Goal: Task Accomplishment & Management: Use online tool/utility

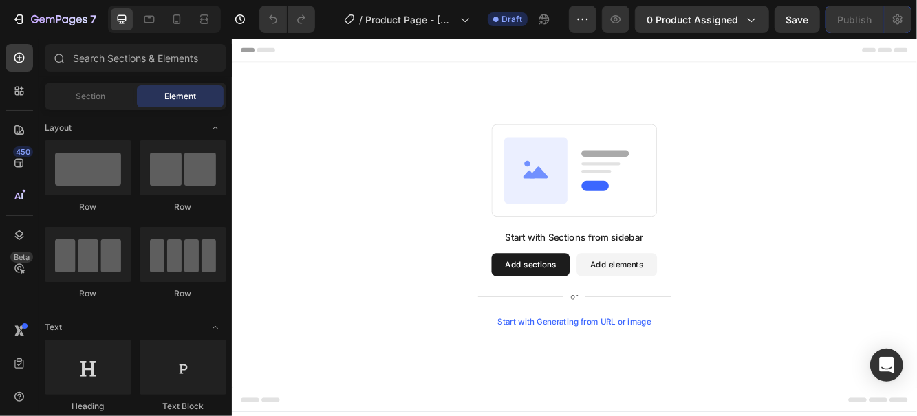
click at [23, 21] on icon "button" at bounding box center [19, 19] width 14 height 14
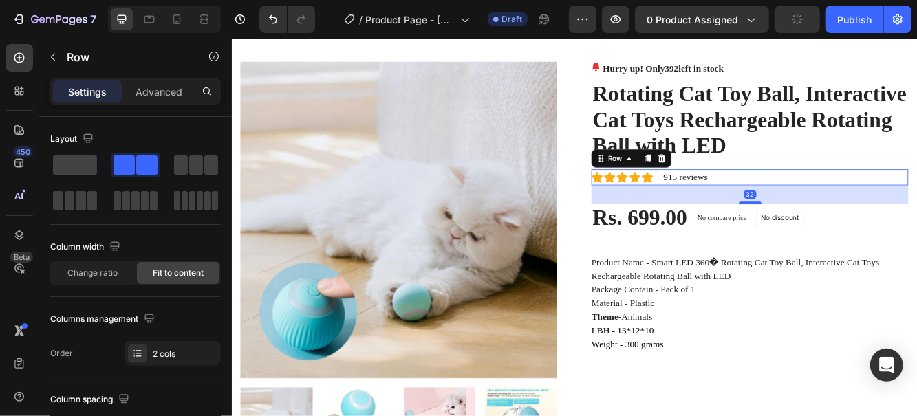
scroll to position [23, 0]
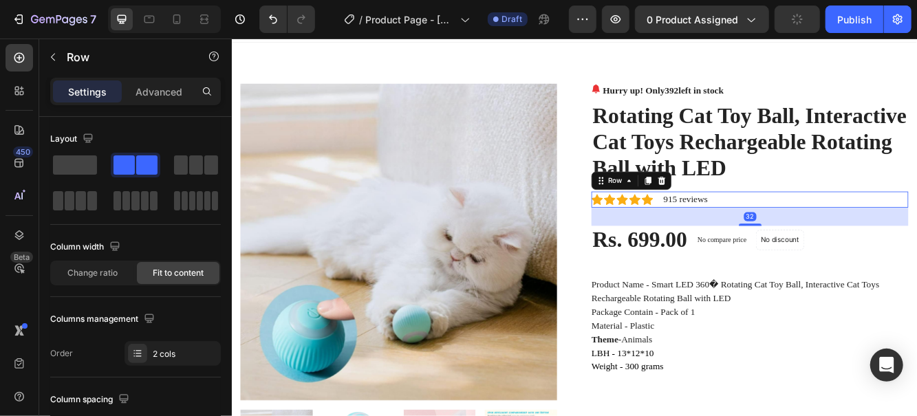
click at [856, 18] on div "Publish" at bounding box center [854, 19] width 34 height 14
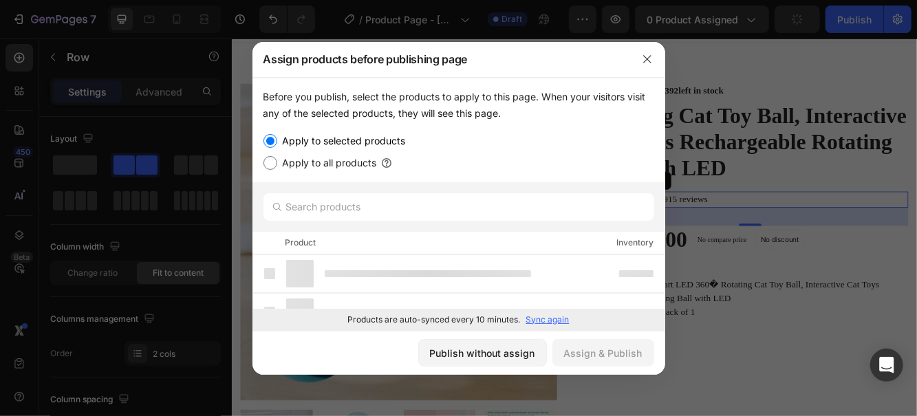
click at [345, 155] on label "Apply to all products" at bounding box center [327, 163] width 100 height 17
click at [277, 156] on input "Apply to all products" at bounding box center [270, 163] width 14 height 14
radio input "true"
click at [618, 367] on button "Assign & Publish" at bounding box center [603, 353] width 102 height 28
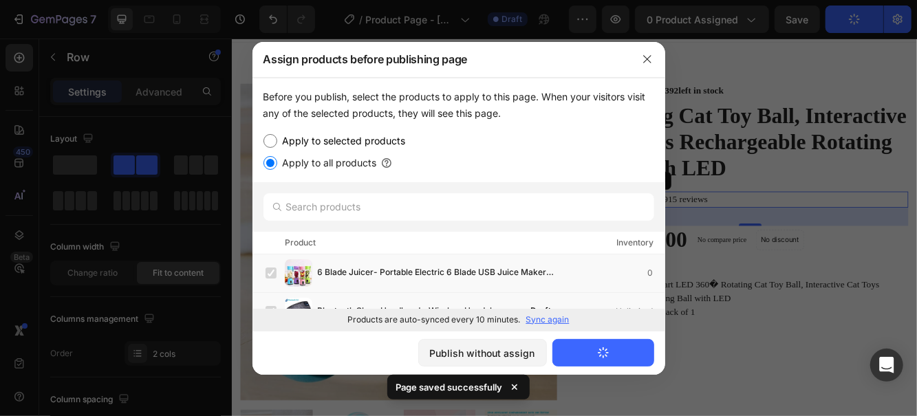
scroll to position [0, 0]
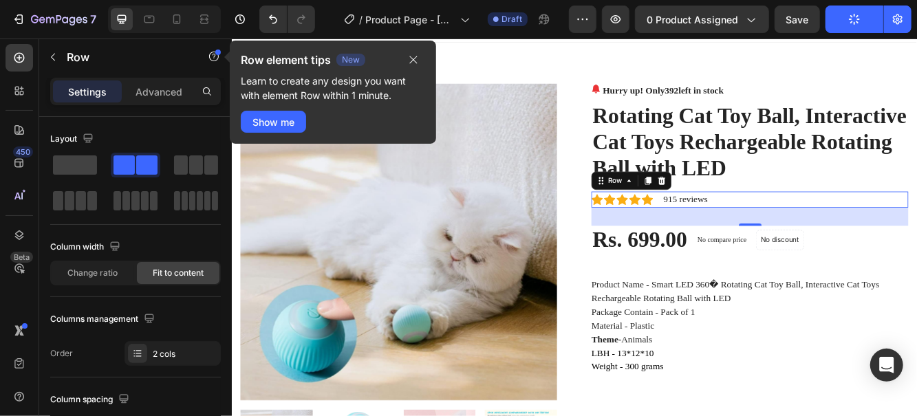
click at [418, 62] on icon "button" at bounding box center [413, 59] width 11 height 11
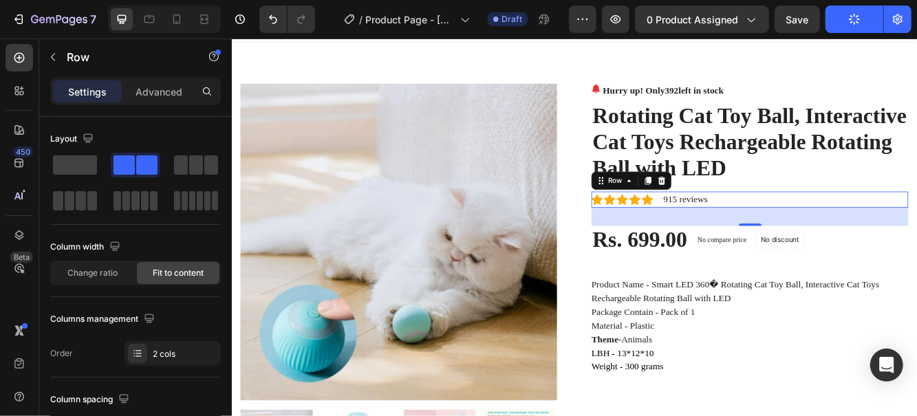
click at [856, 19] on icon "button" at bounding box center [854, 19] width 11 height 11
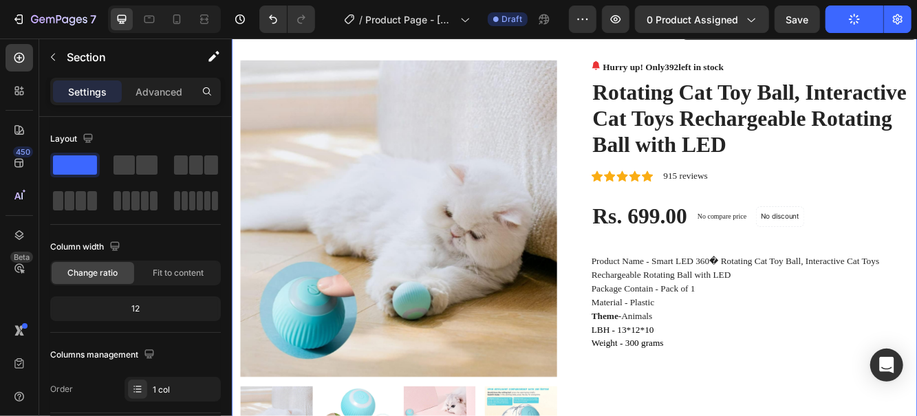
scroll to position [38, 0]
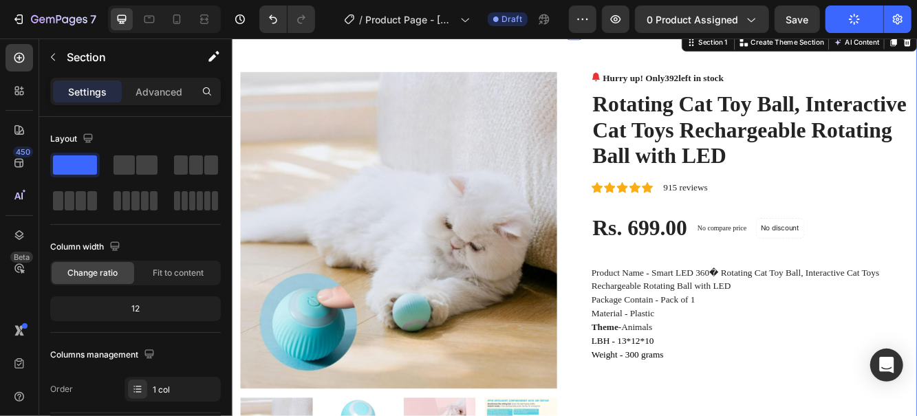
click at [854, 18] on icon "button" at bounding box center [854, 19] width 12 height 12
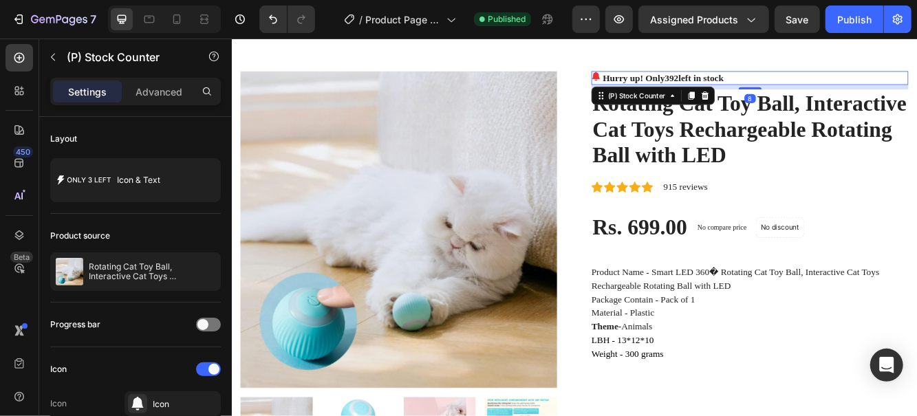
scroll to position [21, 0]
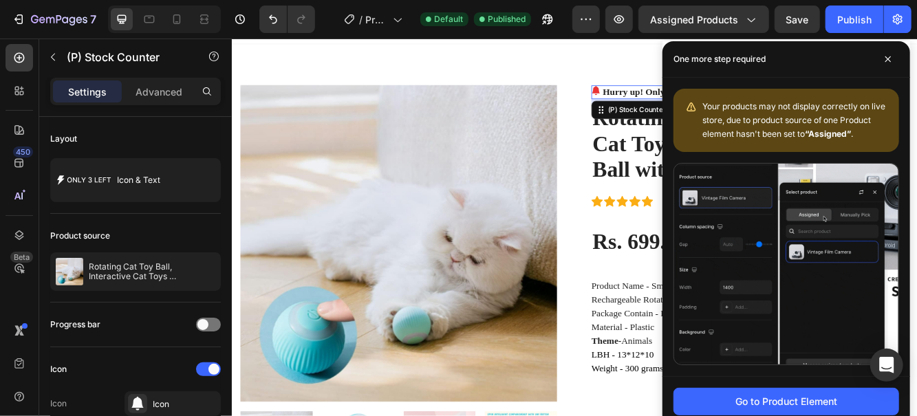
click at [890, 63] on span at bounding box center [888, 59] width 22 height 22
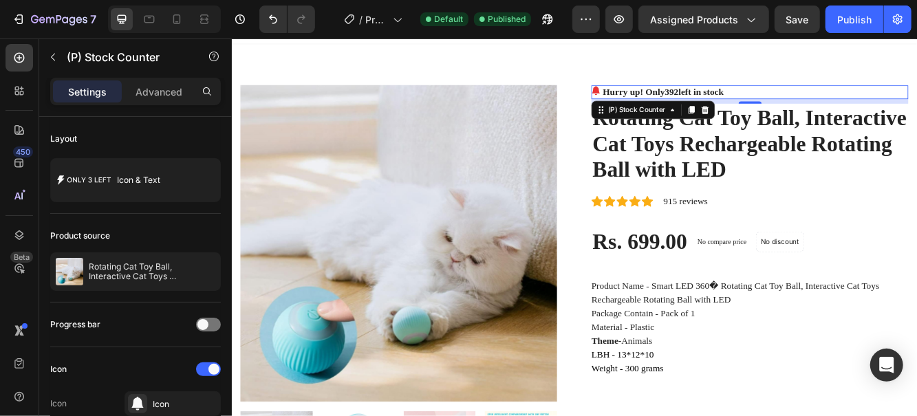
click at [21, 14] on icon "button" at bounding box center [19, 19] width 14 height 14
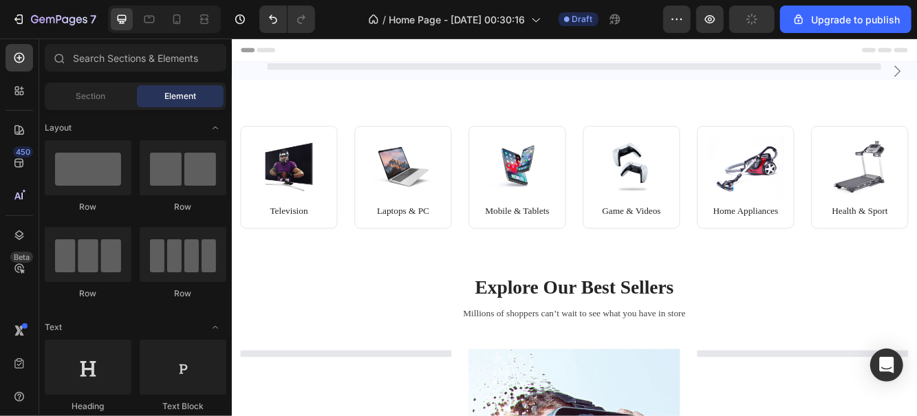
click at [506, 226] on div "Image Television Text block Row Image Laptops & PC Text block Row Row Image Mob…" at bounding box center [643, 210] width 805 height 135
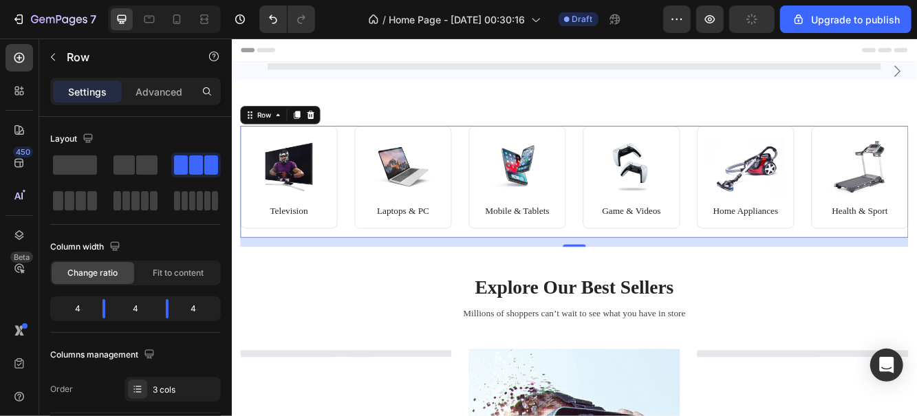
click at [322, 131] on icon at bounding box center [326, 130] width 9 height 10
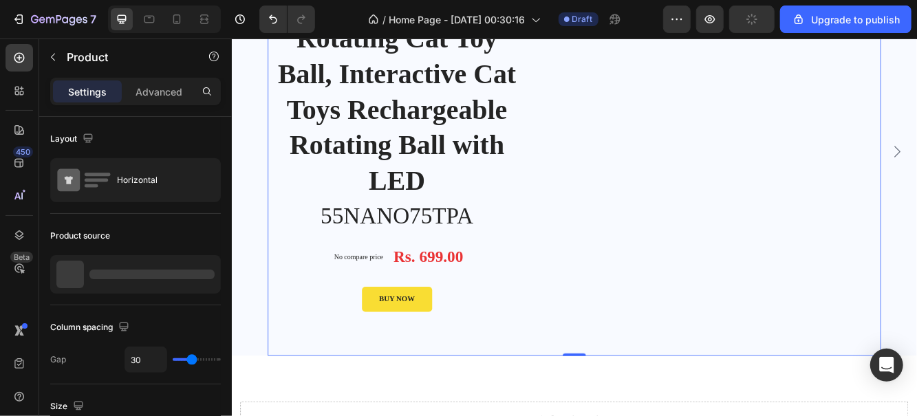
scroll to position [132, 0]
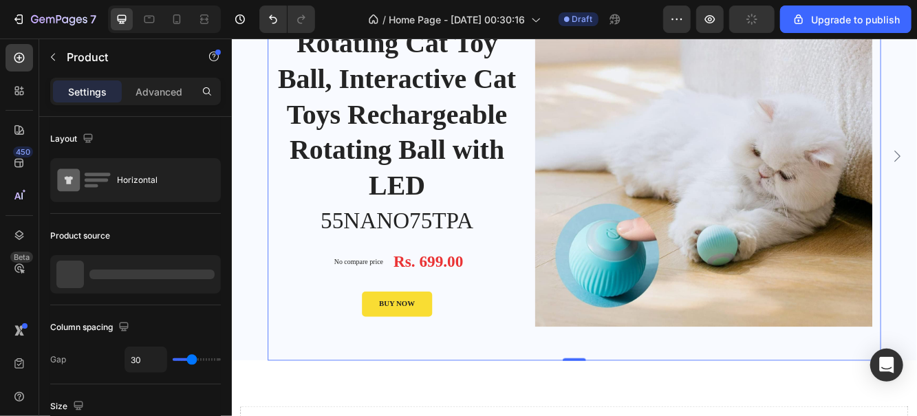
click at [508, 373] on div "BUY NOW Product Cart Button" at bounding box center [430, 358] width 291 height 30
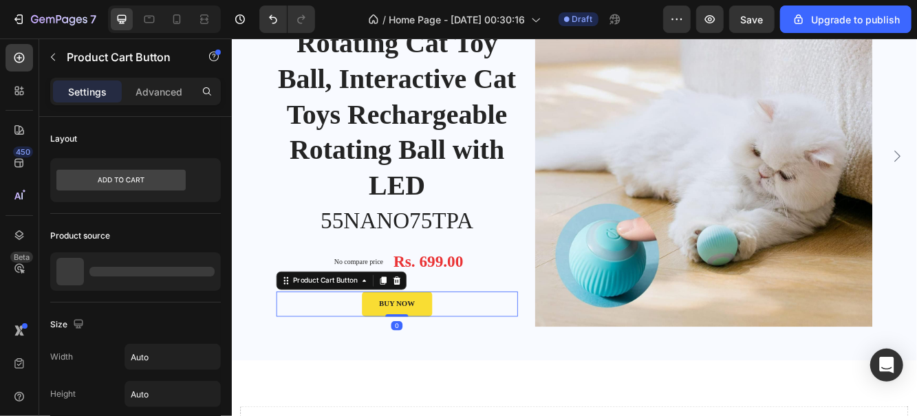
click at [653, 261] on img at bounding box center [799, 181] width 407 height 407
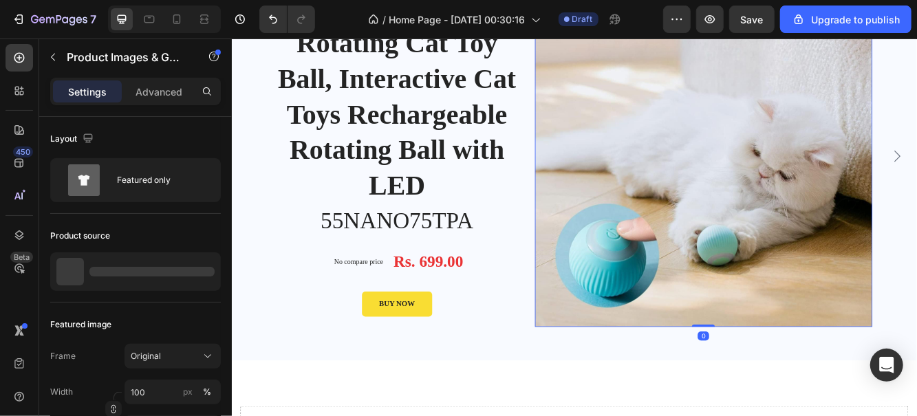
click at [517, 238] on h1 "Rotating Cat Toy Ball, Interactive Cat Toys Rechargeable Rotating Ball with LED" at bounding box center [430, 129] width 291 height 217
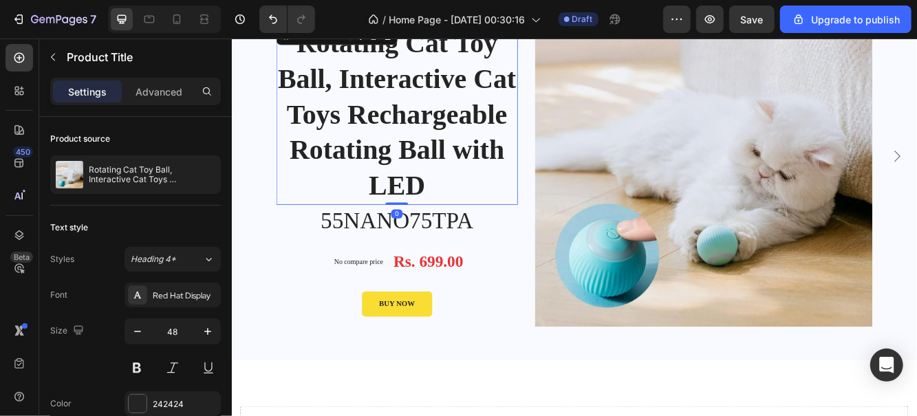
click at [148, 179] on p "Rotating Cat Toy Ball, Interactive Cat Toys Rechargeable Rotating Ball with LED" at bounding box center [152, 174] width 127 height 19
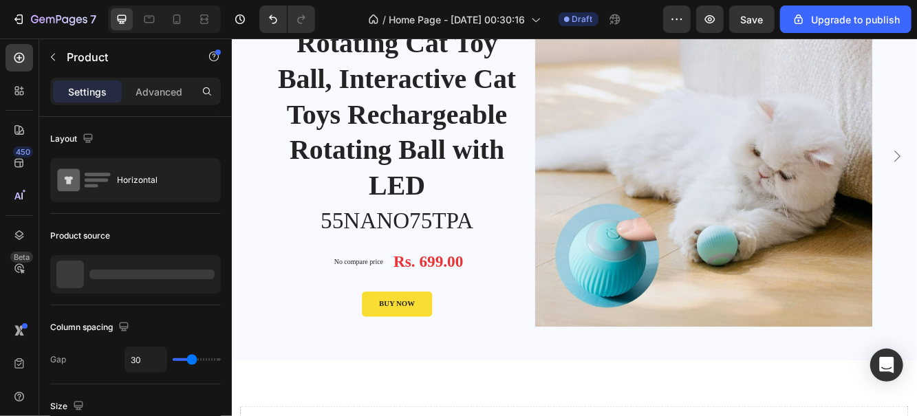
scroll to position [0, 0]
click at [0, 0] on icon "button" at bounding box center [0, 0] width 0 height 0
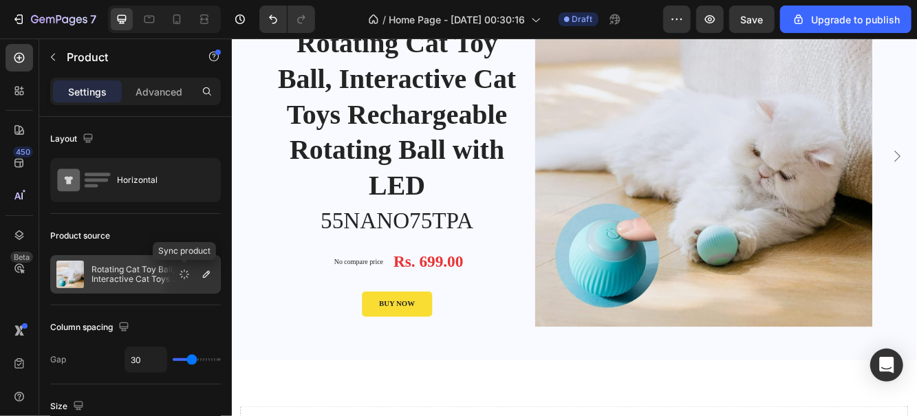
click at [215, 271] on button "button" at bounding box center [206, 274] width 17 height 17
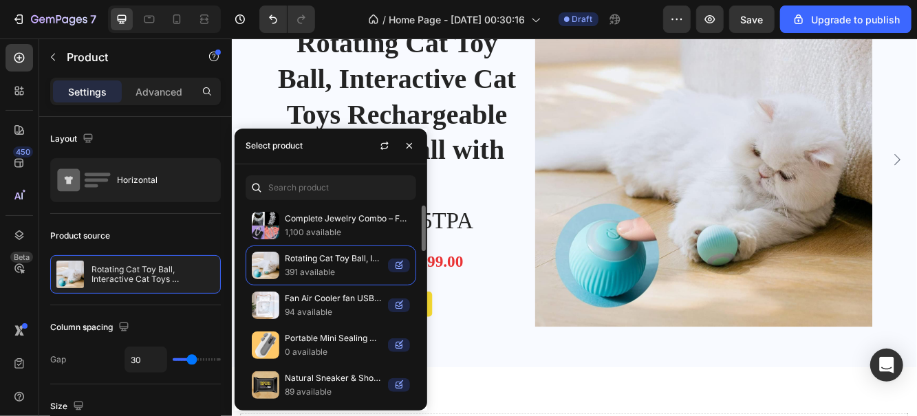
click at [336, 223] on p "Complete Jewelry Combo – Festive Deal at ₹299" at bounding box center [347, 219] width 125 height 14
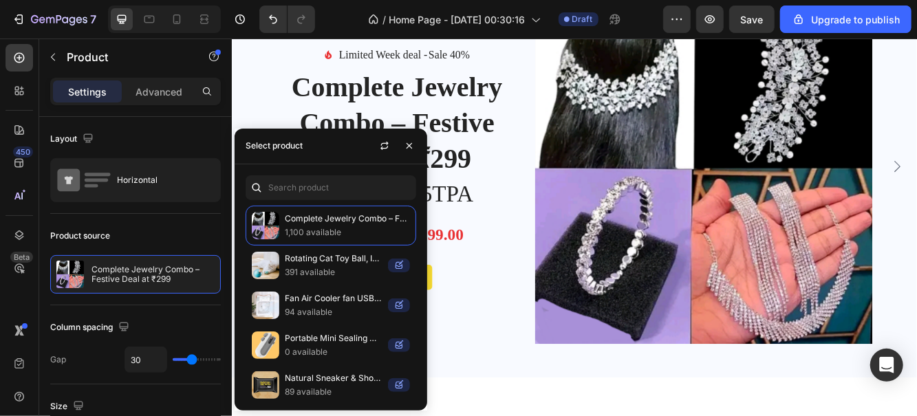
scroll to position [132, 0]
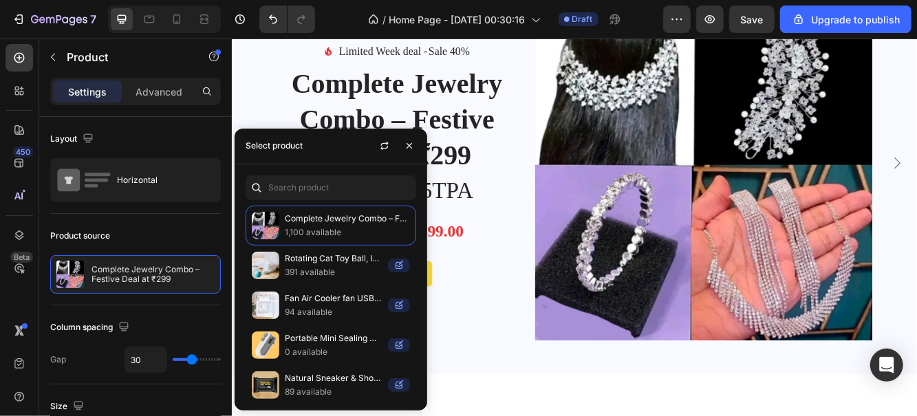
click at [411, 144] on icon "button" at bounding box center [409, 145] width 11 height 11
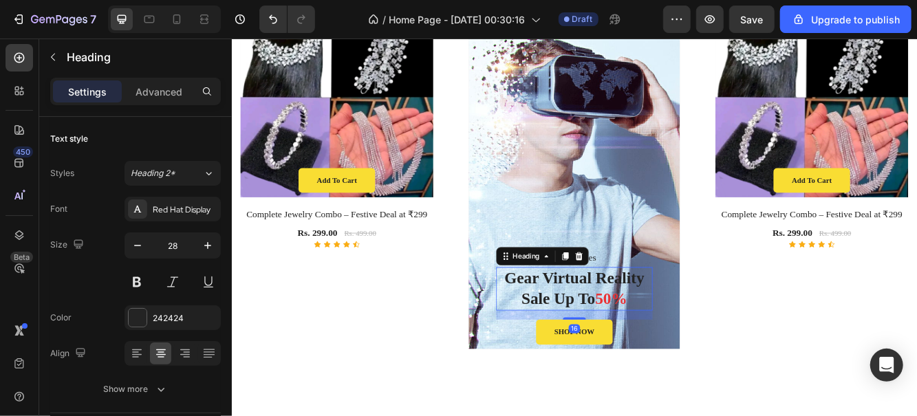
scroll to position [787, 0]
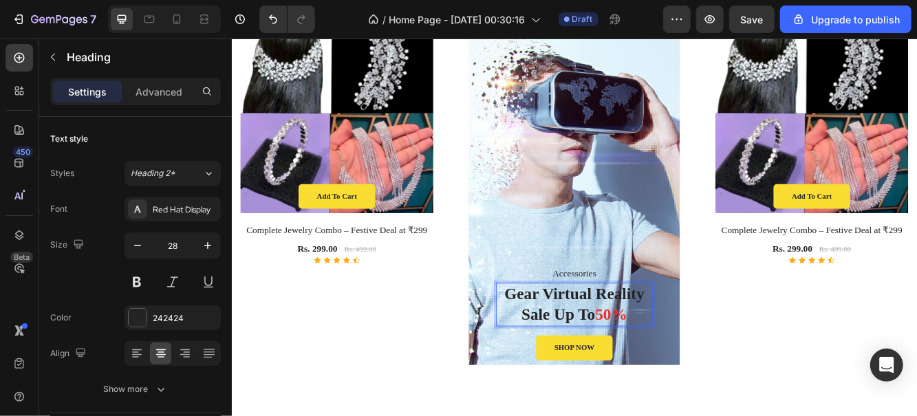
click at [686, 237] on div "Accessories Text block Gear Virtual Reality Sale Up To 50% Heading 16 SHOP NOW …" at bounding box center [644, 216] width 255 height 419
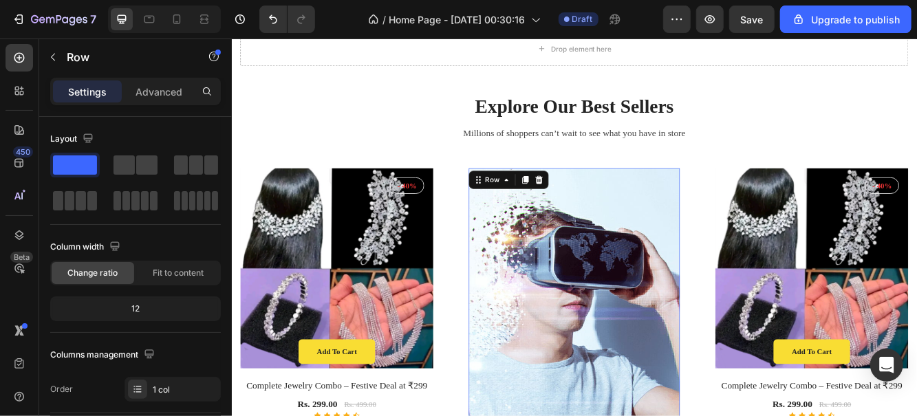
scroll to position [700, 0]
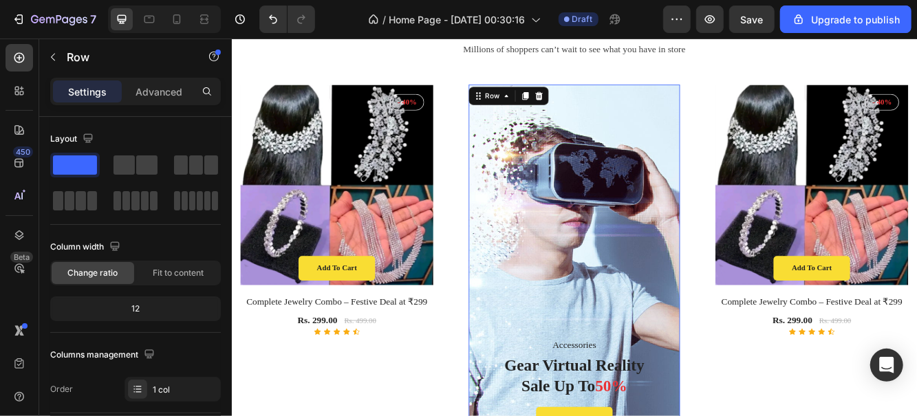
click at [600, 108] on icon at bounding box center [601, 107] width 9 height 10
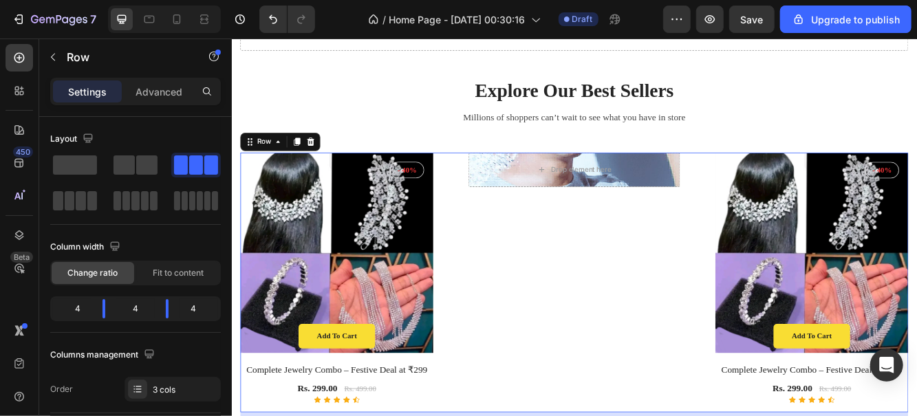
scroll to position [619, 0]
click at [768, 14] on button "Save" at bounding box center [751, 20] width 45 height 28
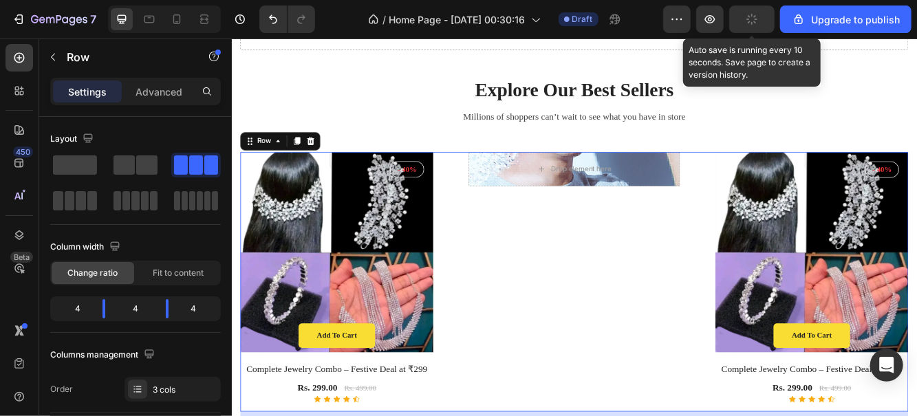
click at [837, 26] on button "Upgrade to publish" at bounding box center [845, 20] width 131 height 28
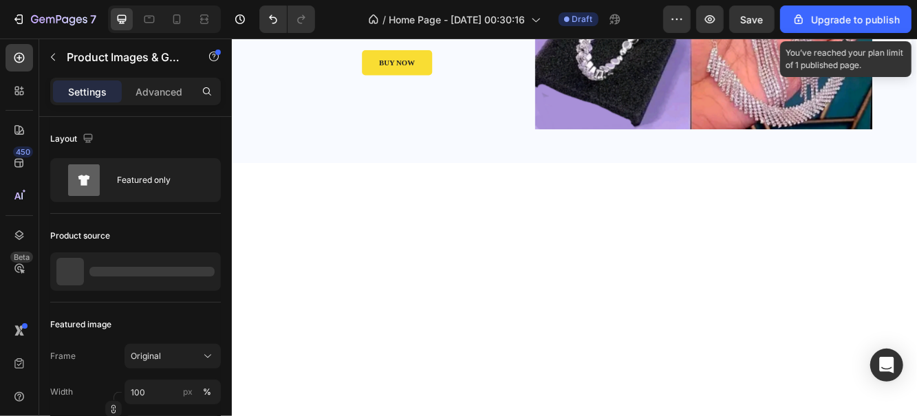
scroll to position [0, 0]
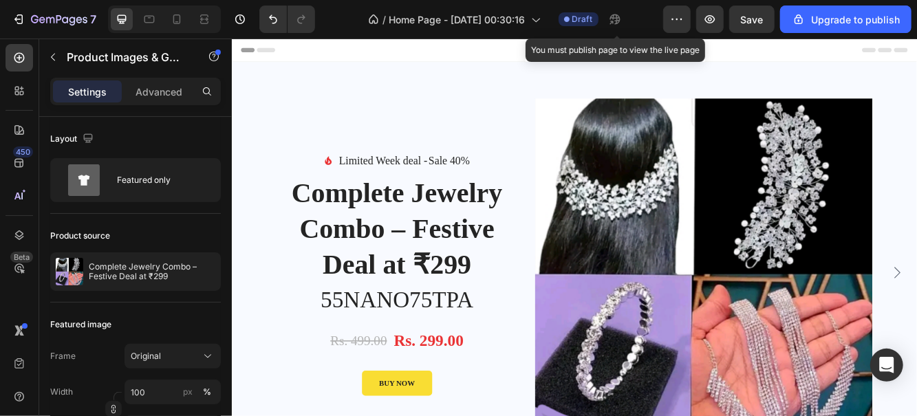
click at [62, 59] on button "button" at bounding box center [53, 57] width 22 height 22
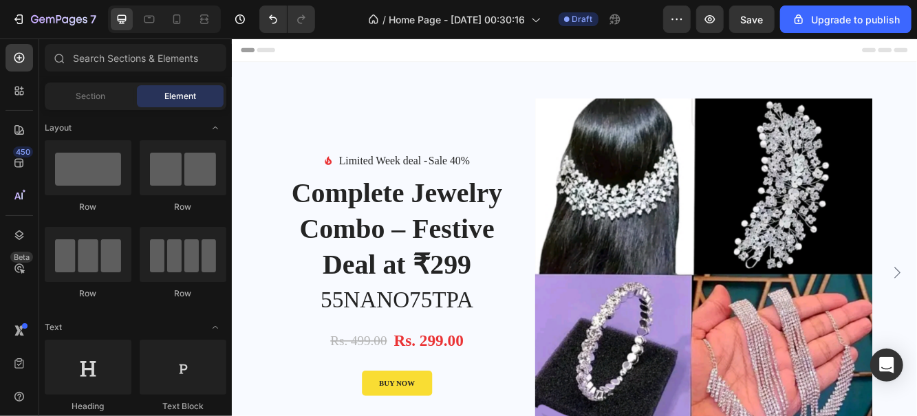
click at [14, 26] on icon "button" at bounding box center [19, 19] width 14 height 14
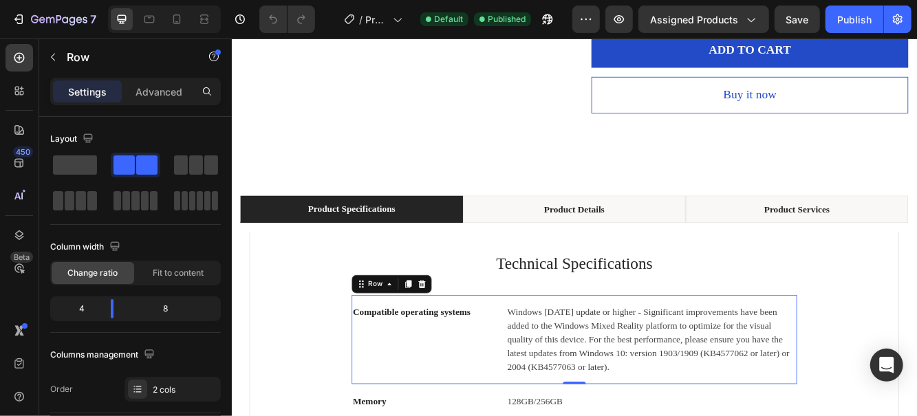
scroll to position [995, 0]
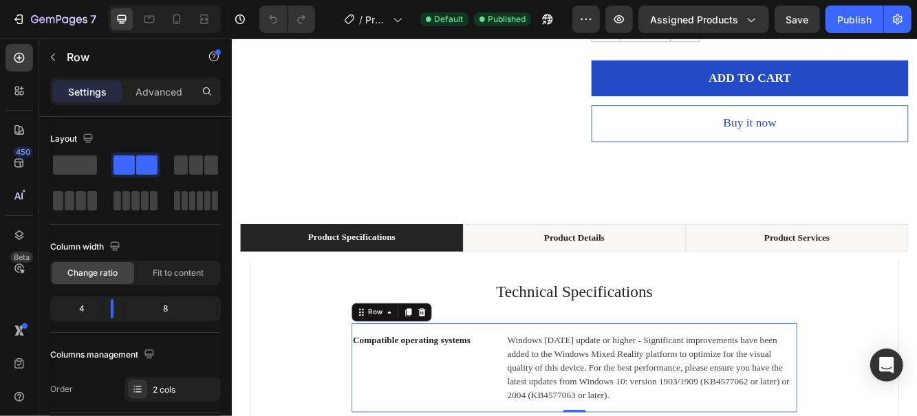
click at [354, 271] on div "Product Specifications" at bounding box center [375, 277] width 109 height 21
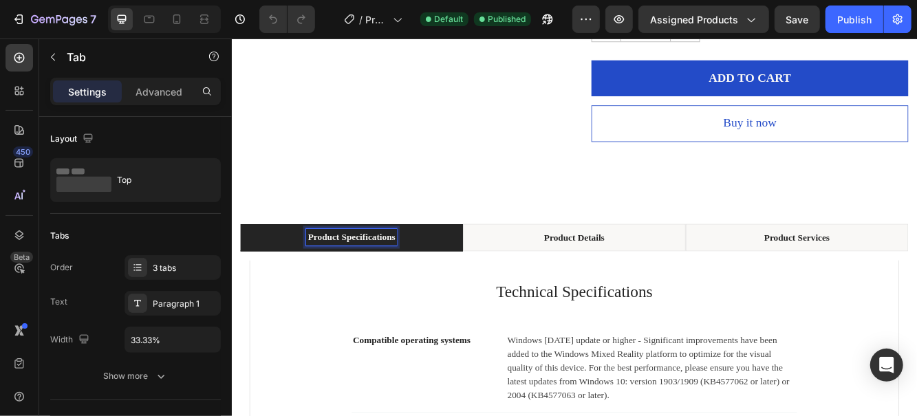
click at [283, 281] on li "Product Specifications" at bounding box center [375, 277] width 268 height 33
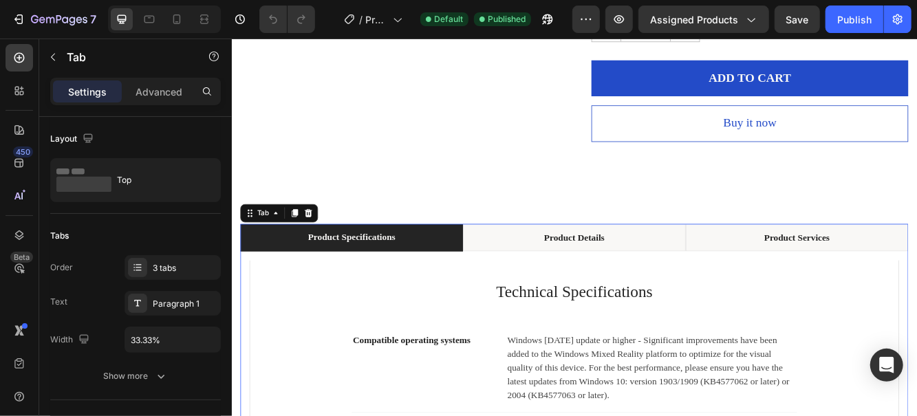
click at [326, 246] on icon at bounding box center [323, 249] width 9 height 10
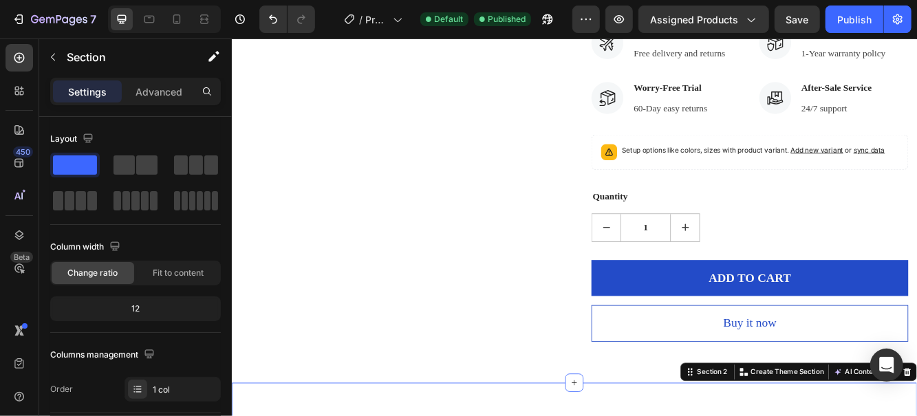
scroll to position [746, 0]
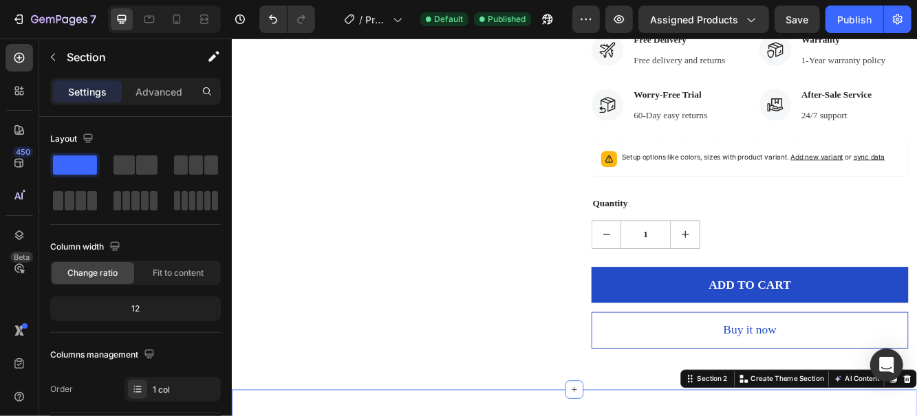
click at [868, 10] on button "Publish" at bounding box center [854, 20] width 58 height 28
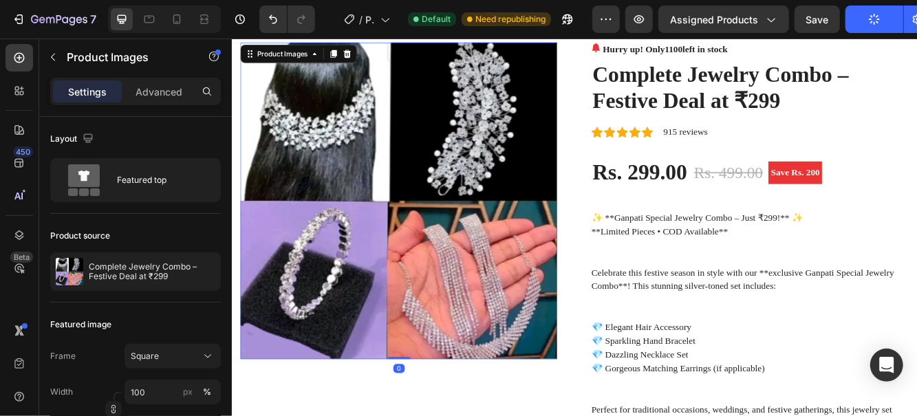
scroll to position [0, 0]
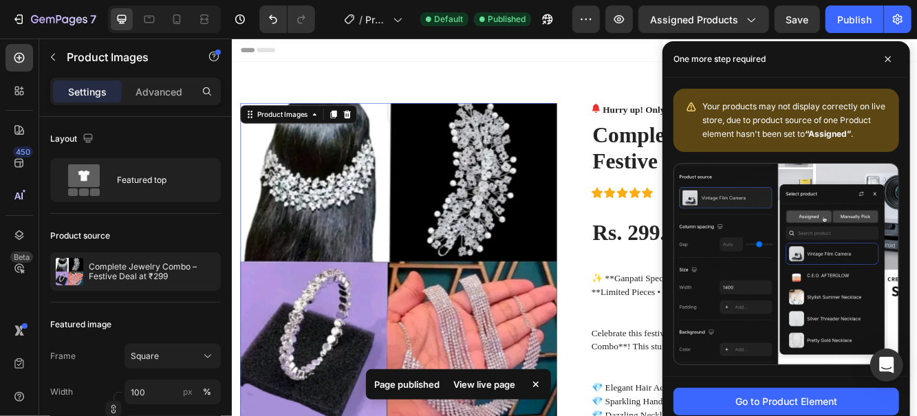
click at [891, 56] on icon at bounding box center [888, 59] width 7 height 7
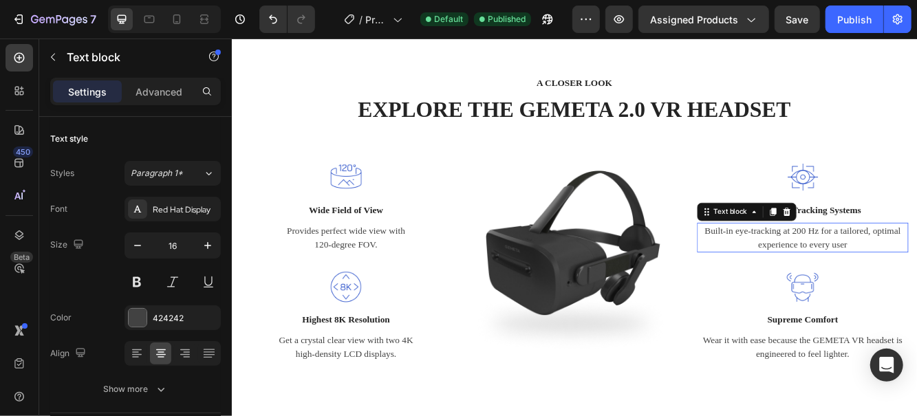
scroll to position [1237, 0]
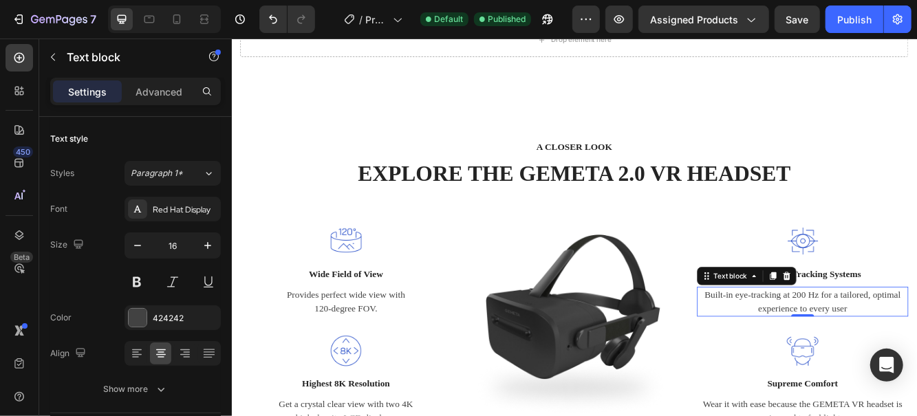
click at [801, 320] on icon at bounding box center [802, 320] width 2 height 2
click at [731, 257] on img at bounding box center [644, 384] width 255 height 255
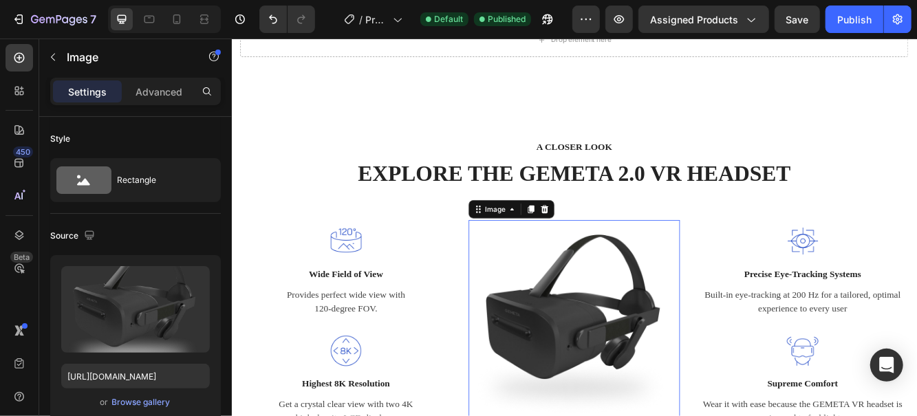
click at [916, 175] on div "A CLOSER LOOK Text block EXPLORE THE GEMETA 2.0 VR HEADSET Heading Row Image Wi…" at bounding box center [643, 335] width 805 height 352
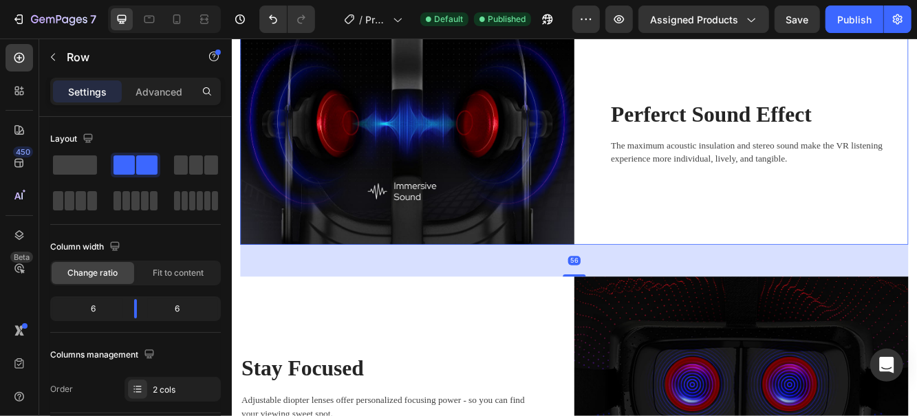
scroll to position [1224, 0]
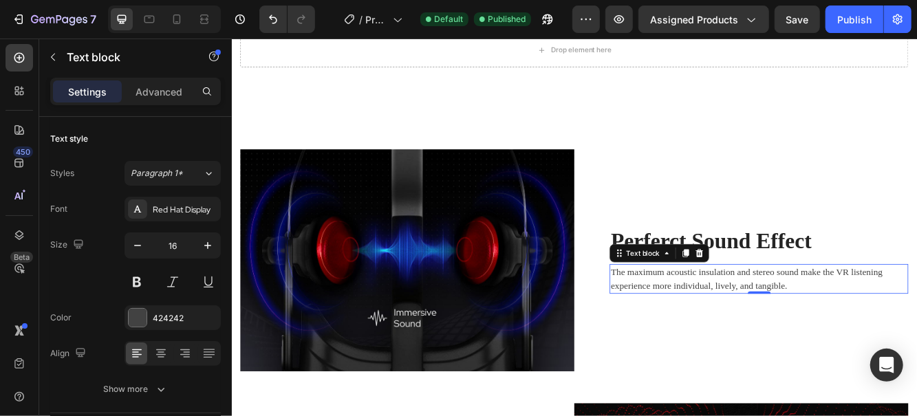
click at [916, 197] on div "Perferct Sound Effect Heading The maximum acoustic insulation and stereo sound …" at bounding box center [845, 305] width 402 height 268
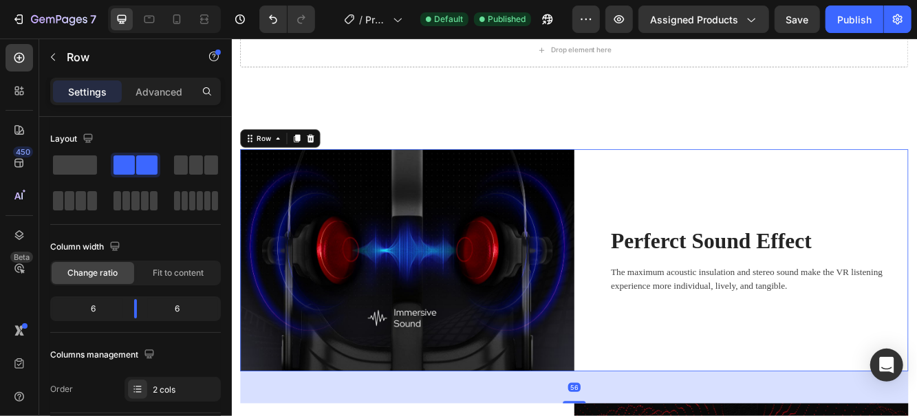
click at [324, 163] on icon at bounding box center [326, 158] width 11 height 11
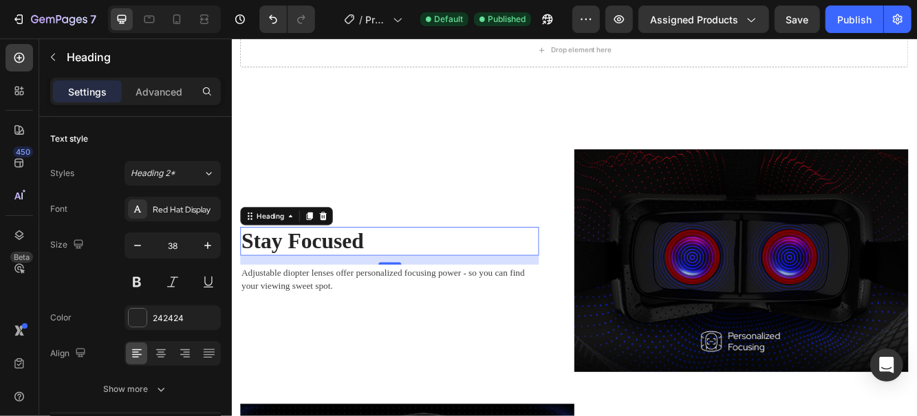
scroll to position [1261, 0]
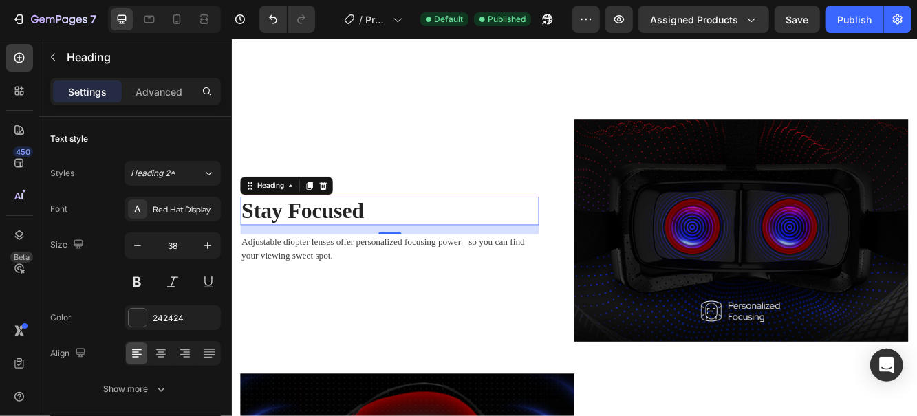
click at [302, 215] on icon at bounding box center [302, 215] width 4 height 3
click at [413, 172] on div "Stay Focused Heading Row 1 col Row 2 cols Section 16 Adjustable diopter lenses …" at bounding box center [442, 269] width 402 height 268
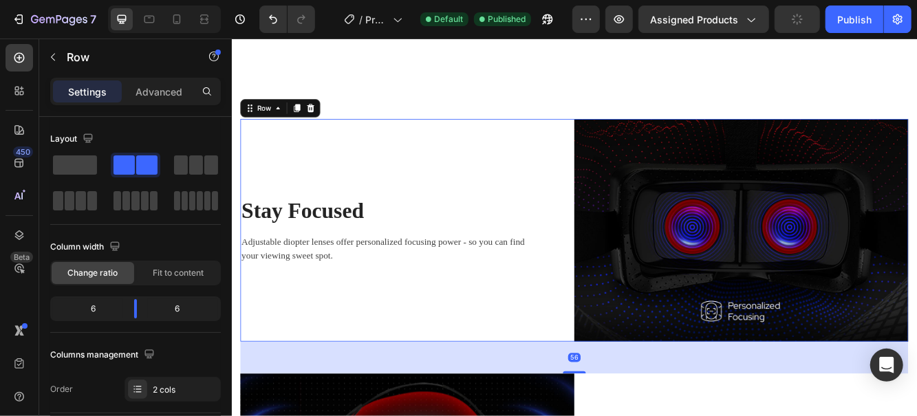
click at [326, 121] on icon at bounding box center [326, 121] width 11 height 11
click at [332, 122] on div "Stay Focused Heading Adjustable diopter lenses offer personalized focusing powe…" at bounding box center [643, 421] width 825 height 673
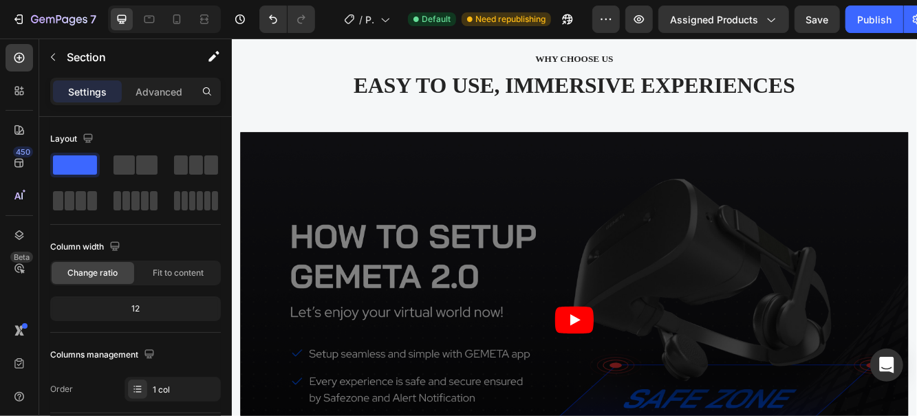
scroll to position [1275, 0]
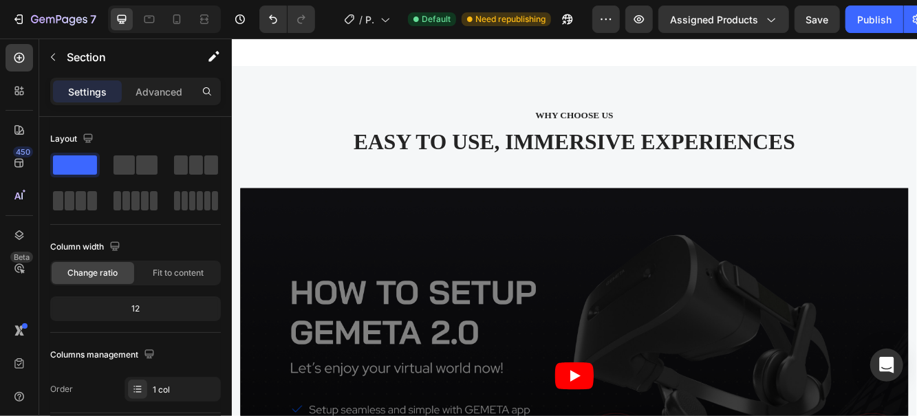
click at [916, 151] on p "EASY TO USE, IMMERSIVE EXPERIENCES" at bounding box center [644, 163] width 802 height 32
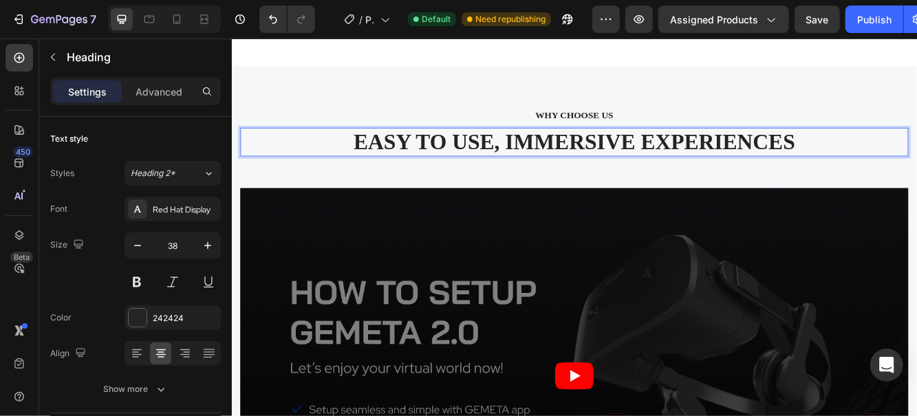
click at [916, 155] on p "EASY TO USE, IMMERSIVE EXPERIENCES" at bounding box center [644, 163] width 802 height 32
click at [916, 148] on p "EASY TO USE, IMMERSIVE EXPERIENCES" at bounding box center [644, 163] width 802 height 32
click at [916, 133] on div "WHY CHOOSE US Text block" at bounding box center [643, 129] width 805 height 19
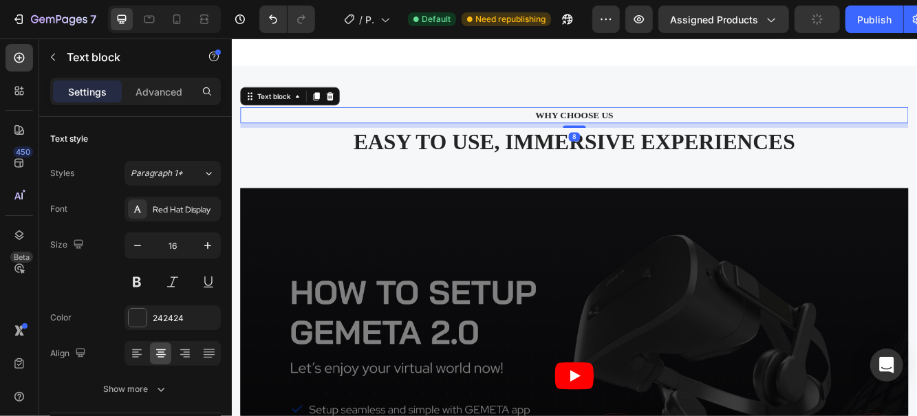
click at [351, 105] on icon at bounding box center [349, 107] width 9 height 10
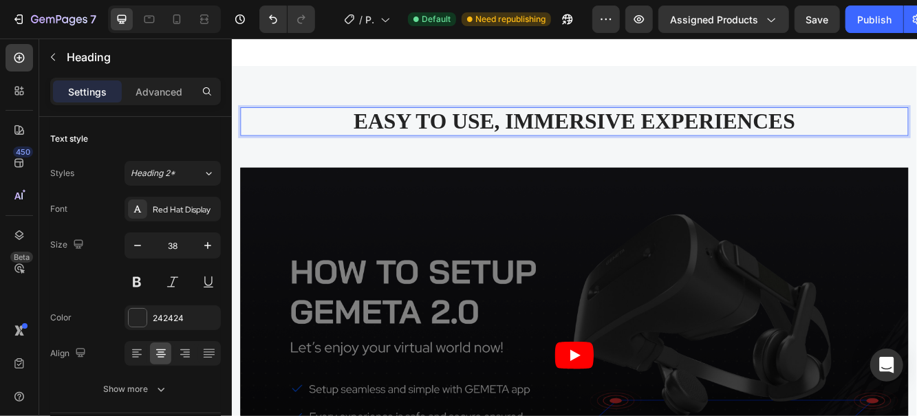
click at [292, 146] on p "EASY TO USE, IMMERSIVE EXPERIENCES" at bounding box center [644, 138] width 802 height 32
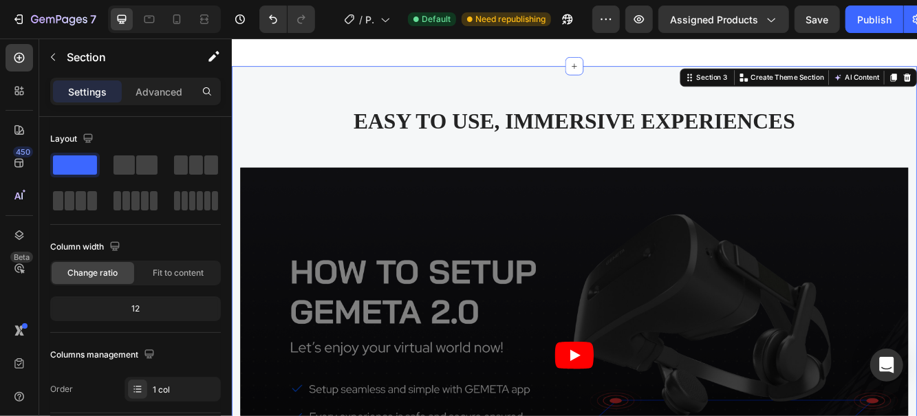
click at [916, 210] on article at bounding box center [643, 419] width 805 height 453
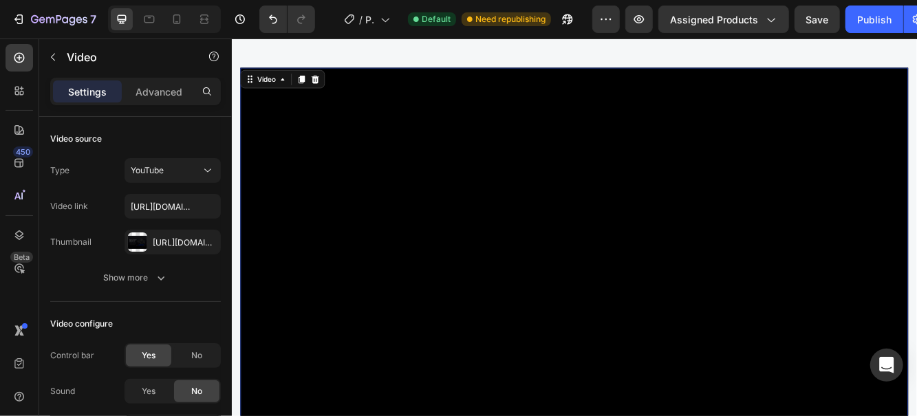
scroll to position [1329, 0]
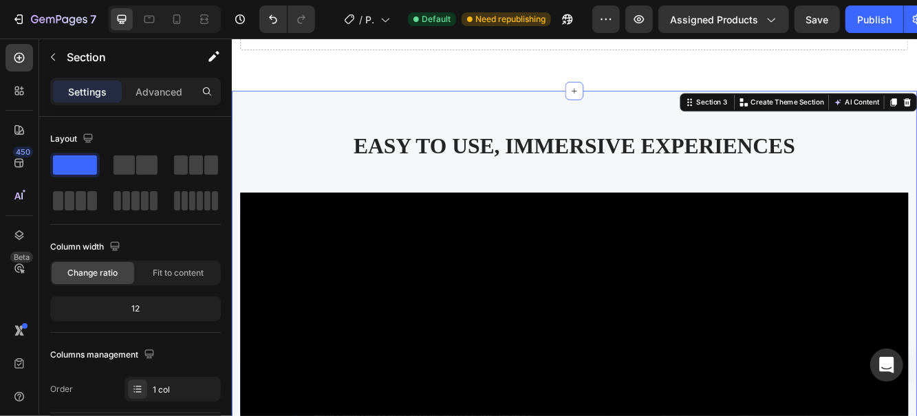
scroll to position [1246, 0]
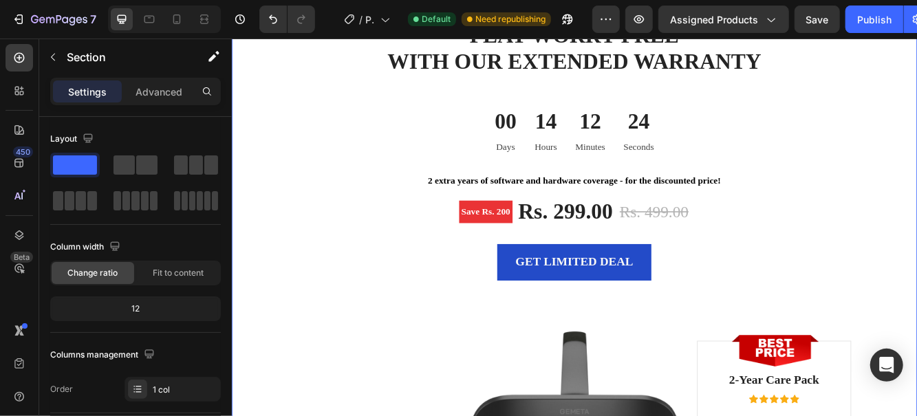
scroll to position [1492, 0]
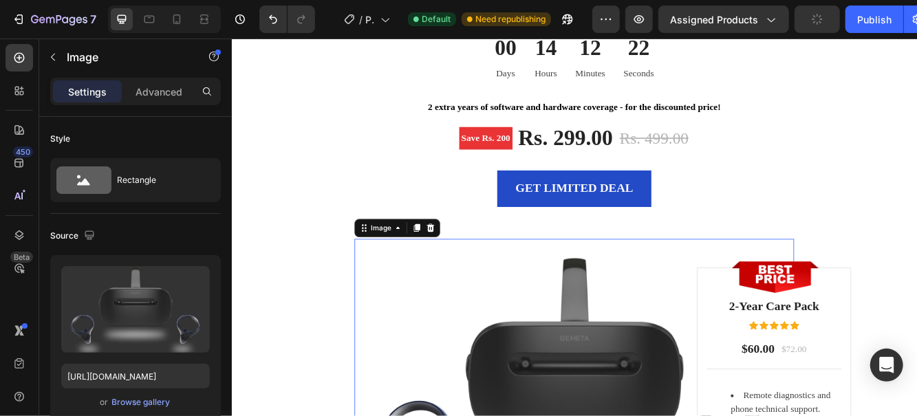
click at [474, 265] on icon at bounding box center [470, 266] width 11 height 11
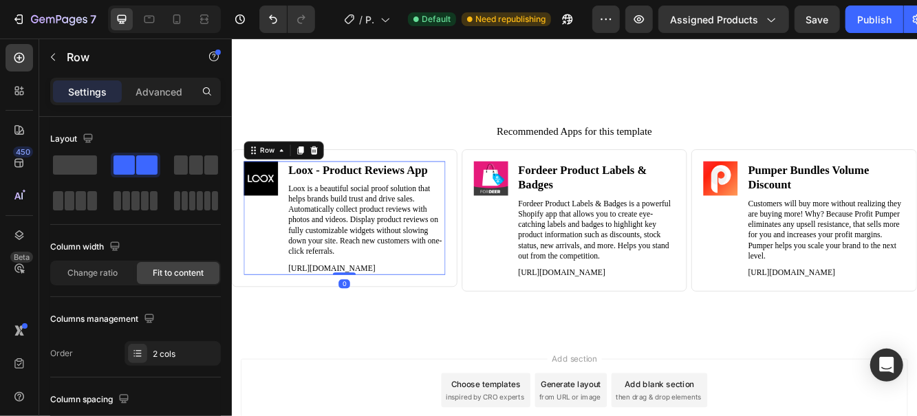
scroll to position [3209, 0]
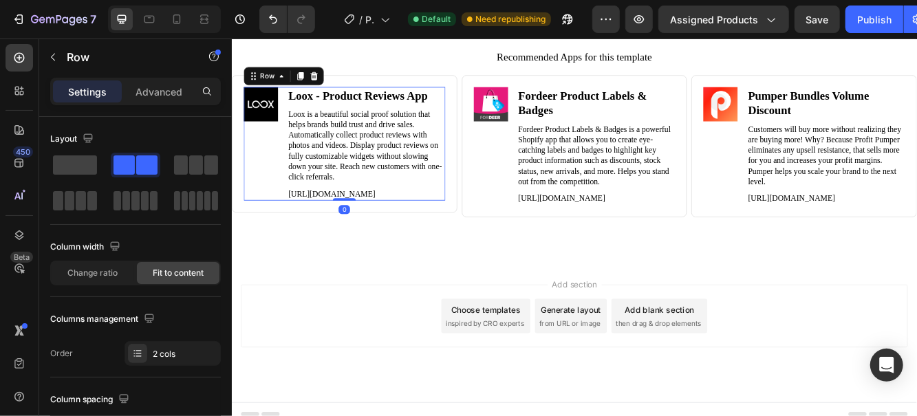
click at [899, 307] on div "Recommended Apps for this template Heading Image Loox ‑ Product Reviews App Hea…" at bounding box center [643, 168] width 825 height 277
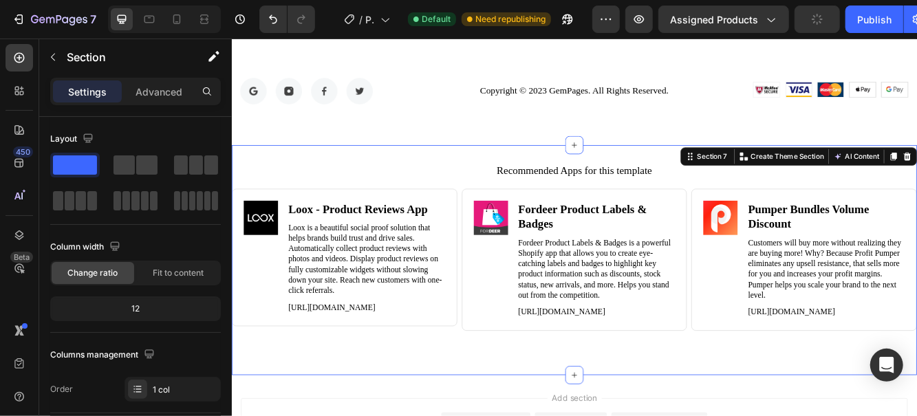
scroll to position [3071, 0]
click at [916, 182] on div "Recommended Apps for this template Heading Image Loox ‑ Product Reviews App Hea…" at bounding box center [643, 305] width 825 height 277
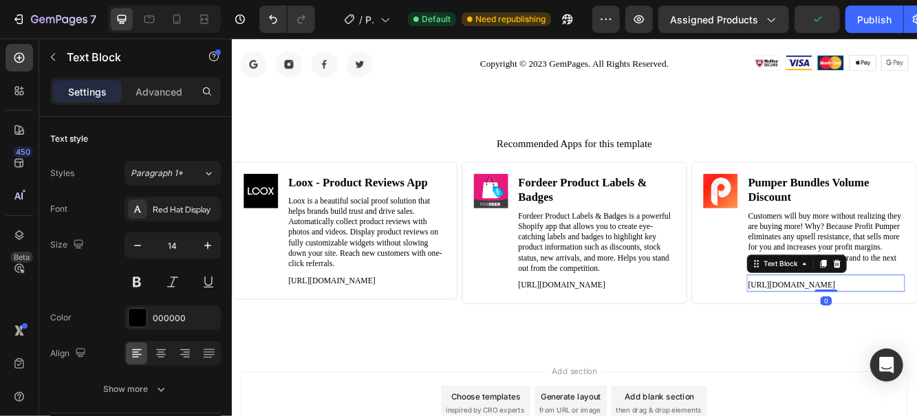
scroll to position [3082, 0]
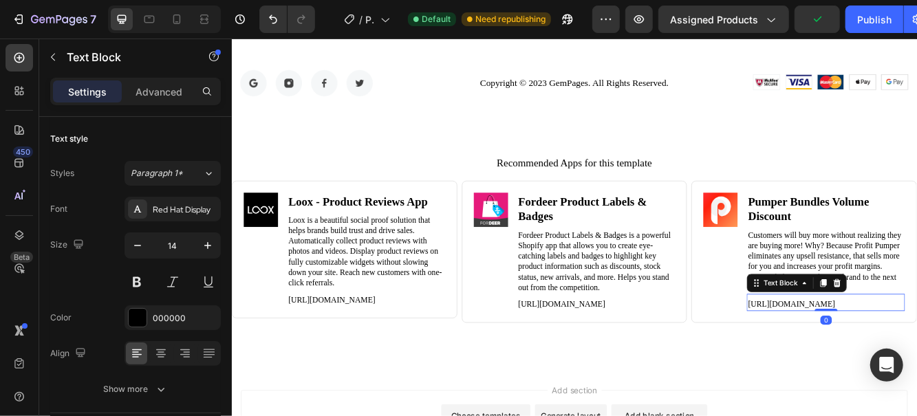
click at [904, 401] on div "Image Pumper Bundles Volume Discount Heading Customers will buy more without re…" at bounding box center [921, 305] width 272 height 192
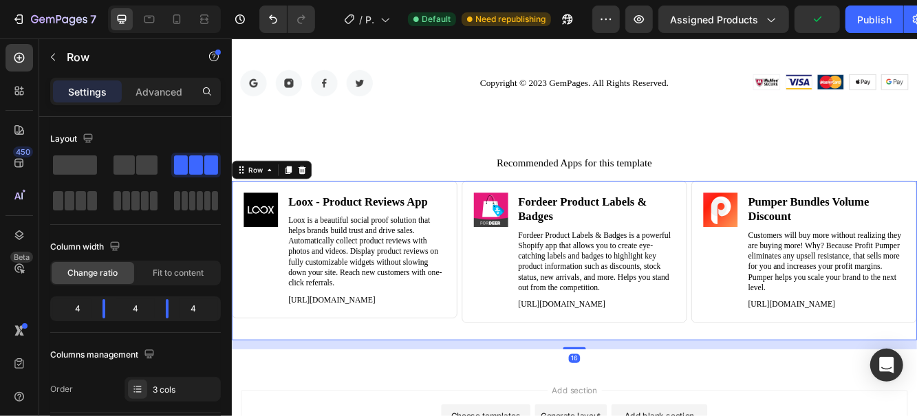
click at [313, 195] on icon at bounding box center [315, 196] width 11 height 11
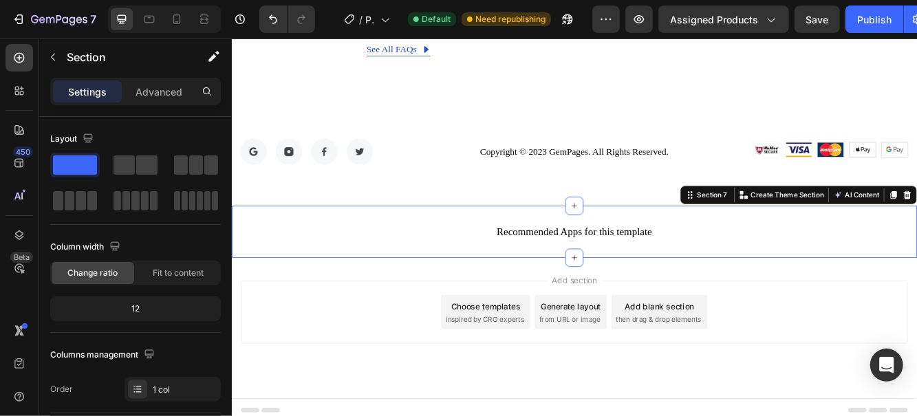
scroll to position [2956, 0]
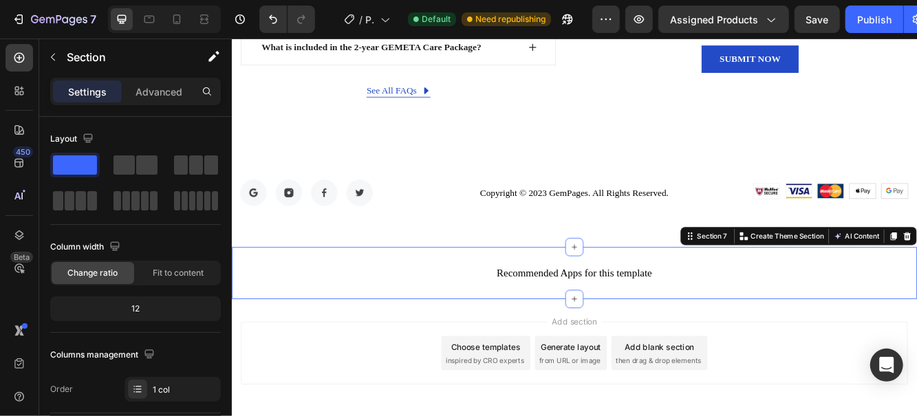
click at [871, 22] on div "Publish" at bounding box center [874, 19] width 34 height 14
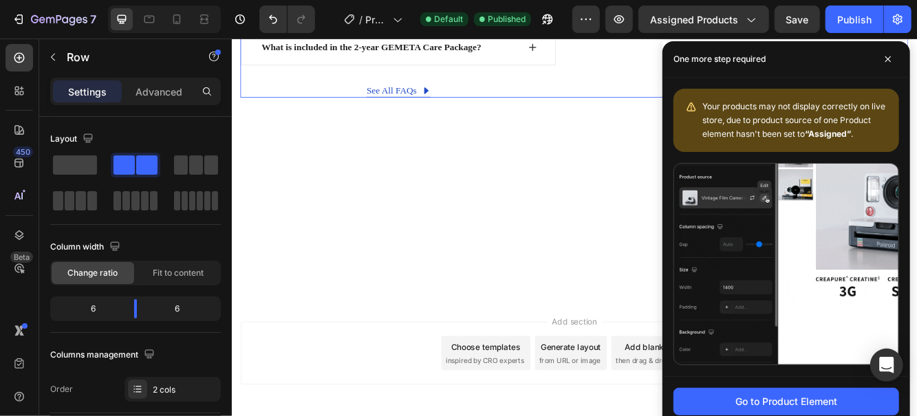
scroll to position [2582, 0]
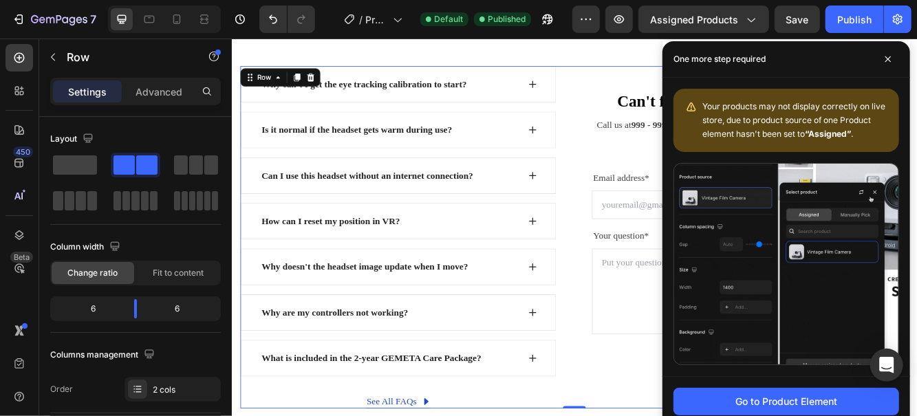
click at [881, 62] on span at bounding box center [888, 59] width 22 height 22
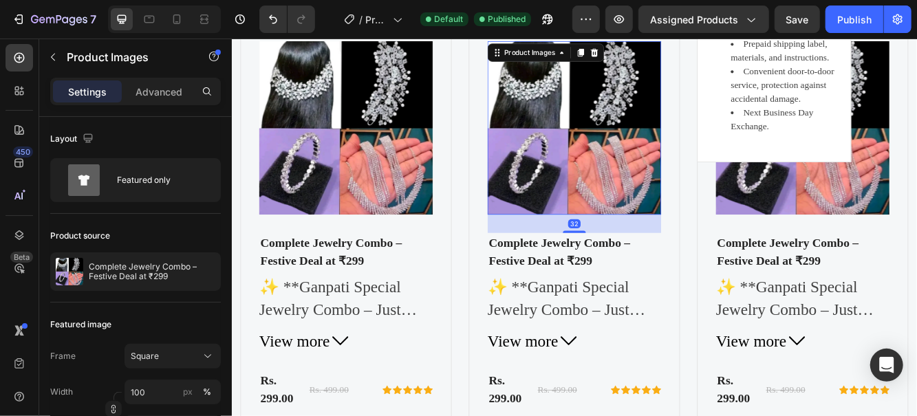
scroll to position [1764, 0]
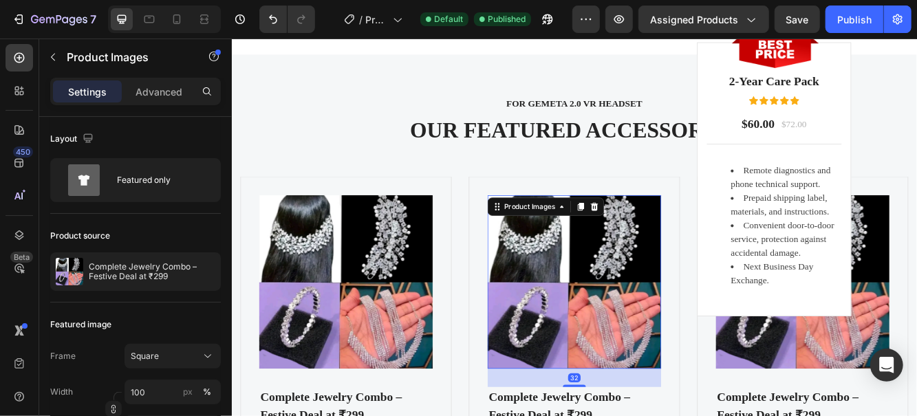
click at [668, 112] on p "FOR GEMETA 2.0 VR HEADSET" at bounding box center [644, 116] width 780 height 17
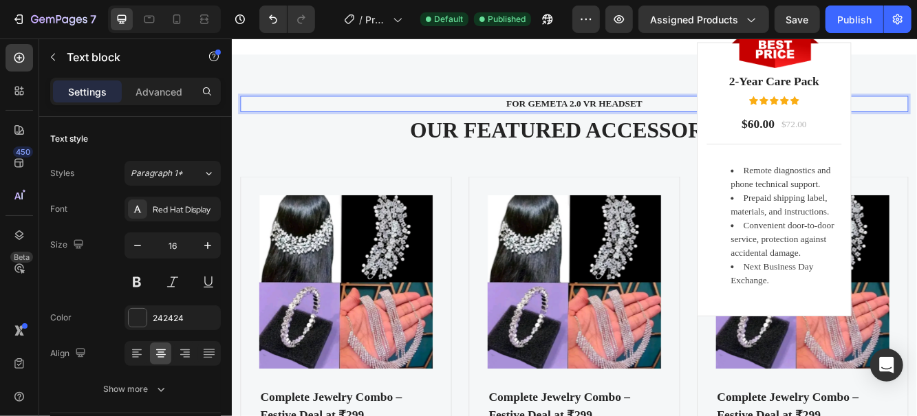
click at [675, 116] on p "FOR GEMETA 2.0 VR HEADSET" at bounding box center [644, 116] width 780 height 17
click at [758, 111] on p "FOR GEMETA 2.0 VR HEADSET" at bounding box center [644, 116] width 780 height 17
click at [909, 110] on icon at bounding box center [909, 112] width 11 height 10
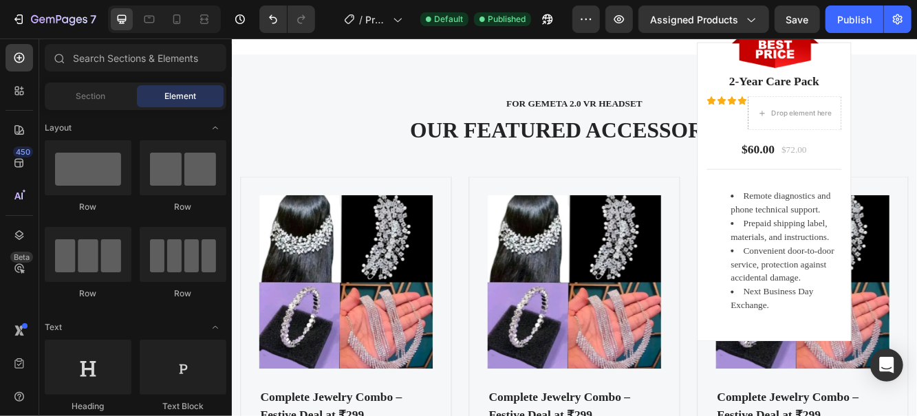
click at [916, 67] on img at bounding box center [886, 54] width 105 height 38
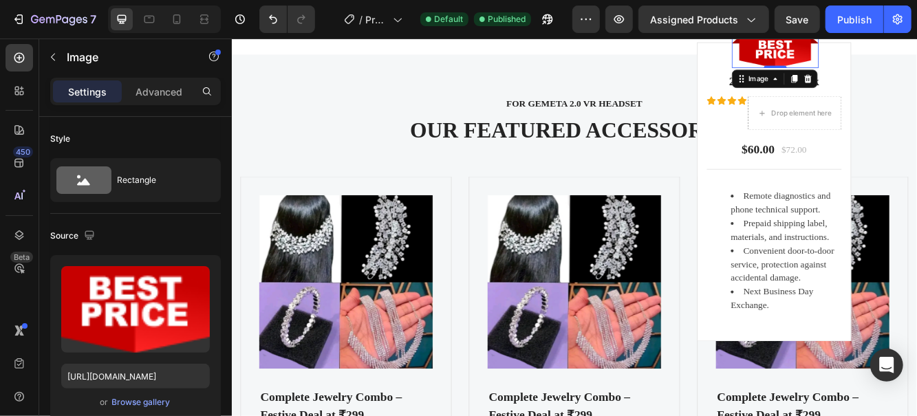
click at [916, 78] on p "2-Year Care Pack" at bounding box center [885, 89] width 160 height 22
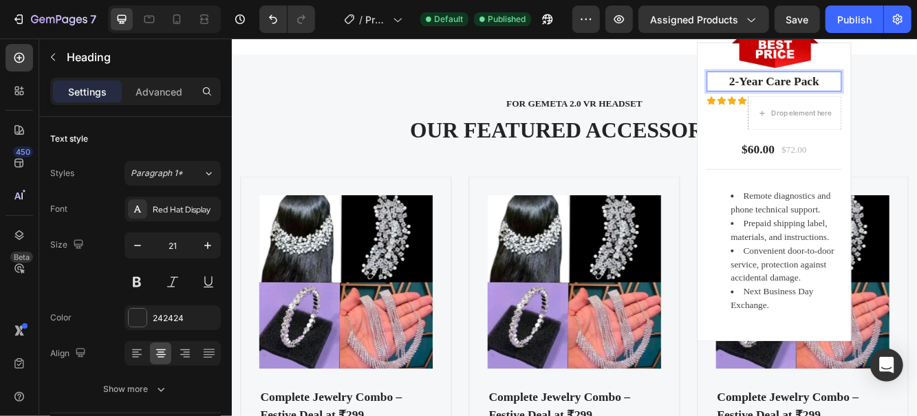
click at [916, 380] on div "[MEDICAL_DATA] and phone technical support. Prepaid shipping label, materials, …" at bounding box center [884, 292] width 162 height 173
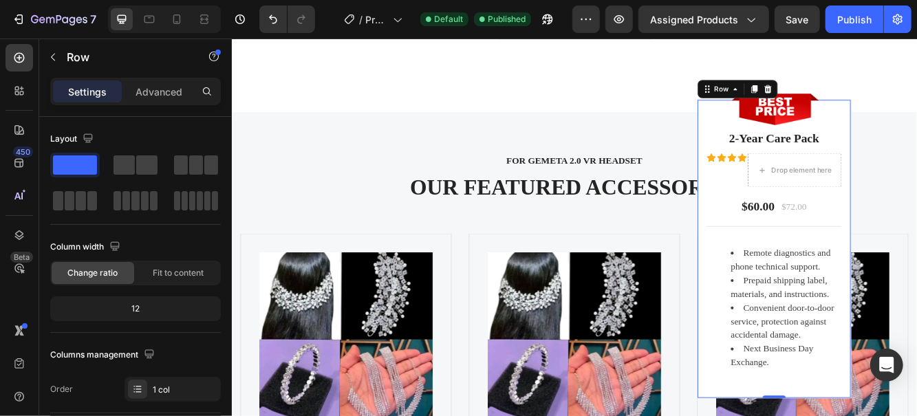
scroll to position [1583, 0]
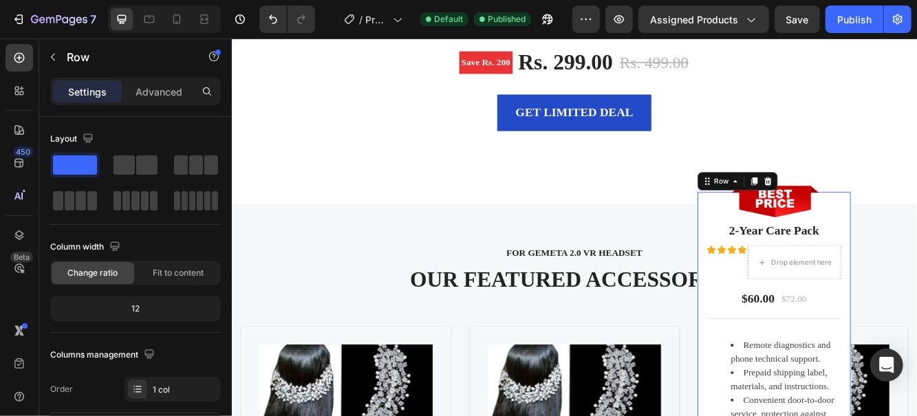
click at [878, 213] on icon at bounding box center [877, 210] width 9 height 10
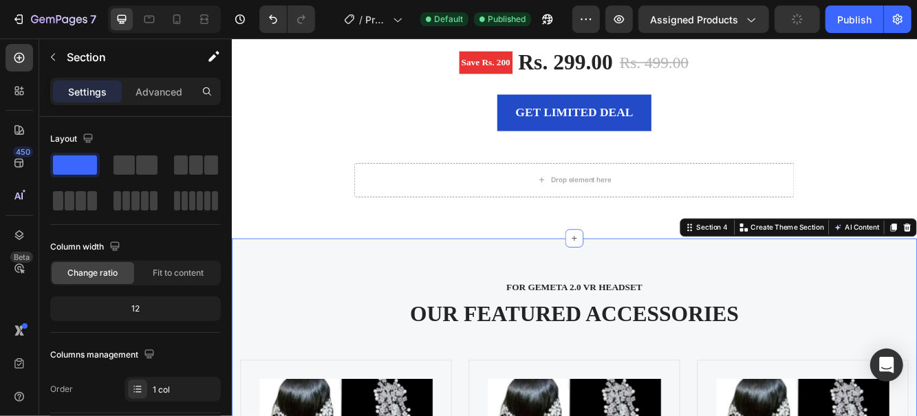
scroll to position [1676, 0]
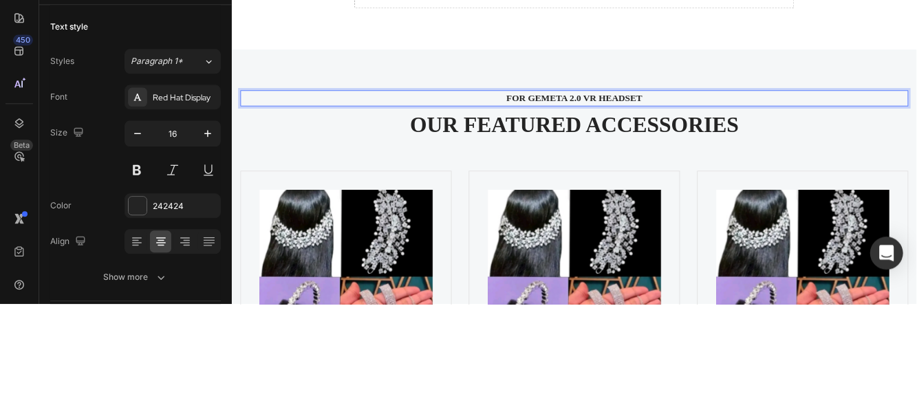
click at [785, 141] on p "FOR GEMETA 2.0 VR HEADSET" at bounding box center [644, 134] width 780 height 17
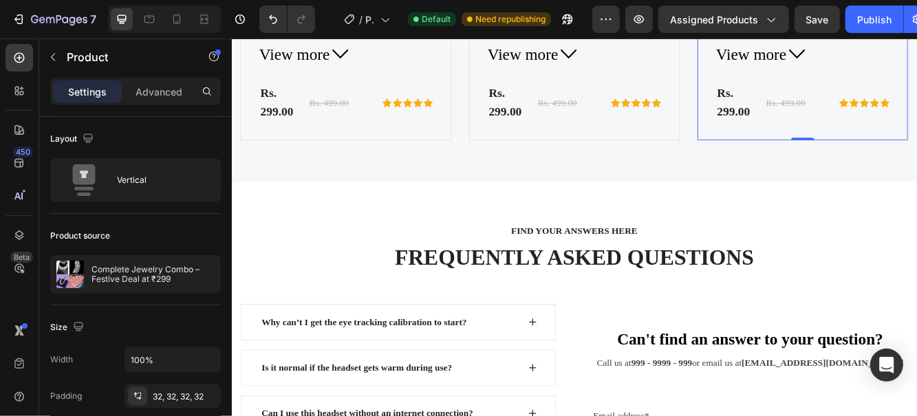
scroll to position [2339, 0]
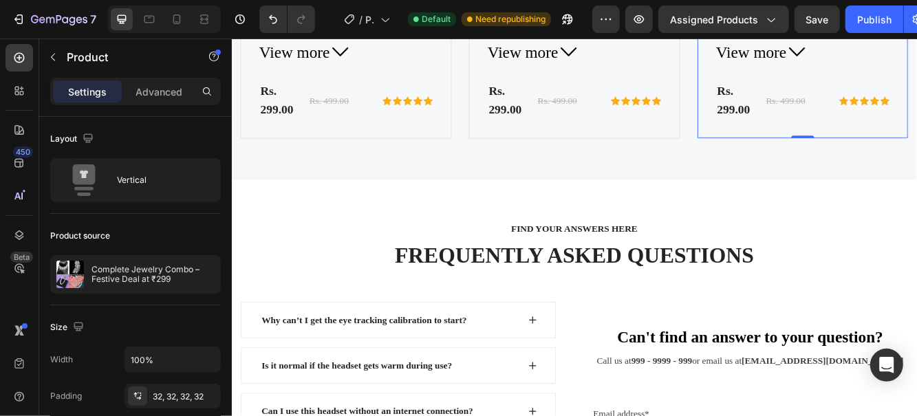
click at [865, 17] on div "Publish" at bounding box center [874, 19] width 34 height 14
